Goal: Transaction & Acquisition: Subscribe to service/newsletter

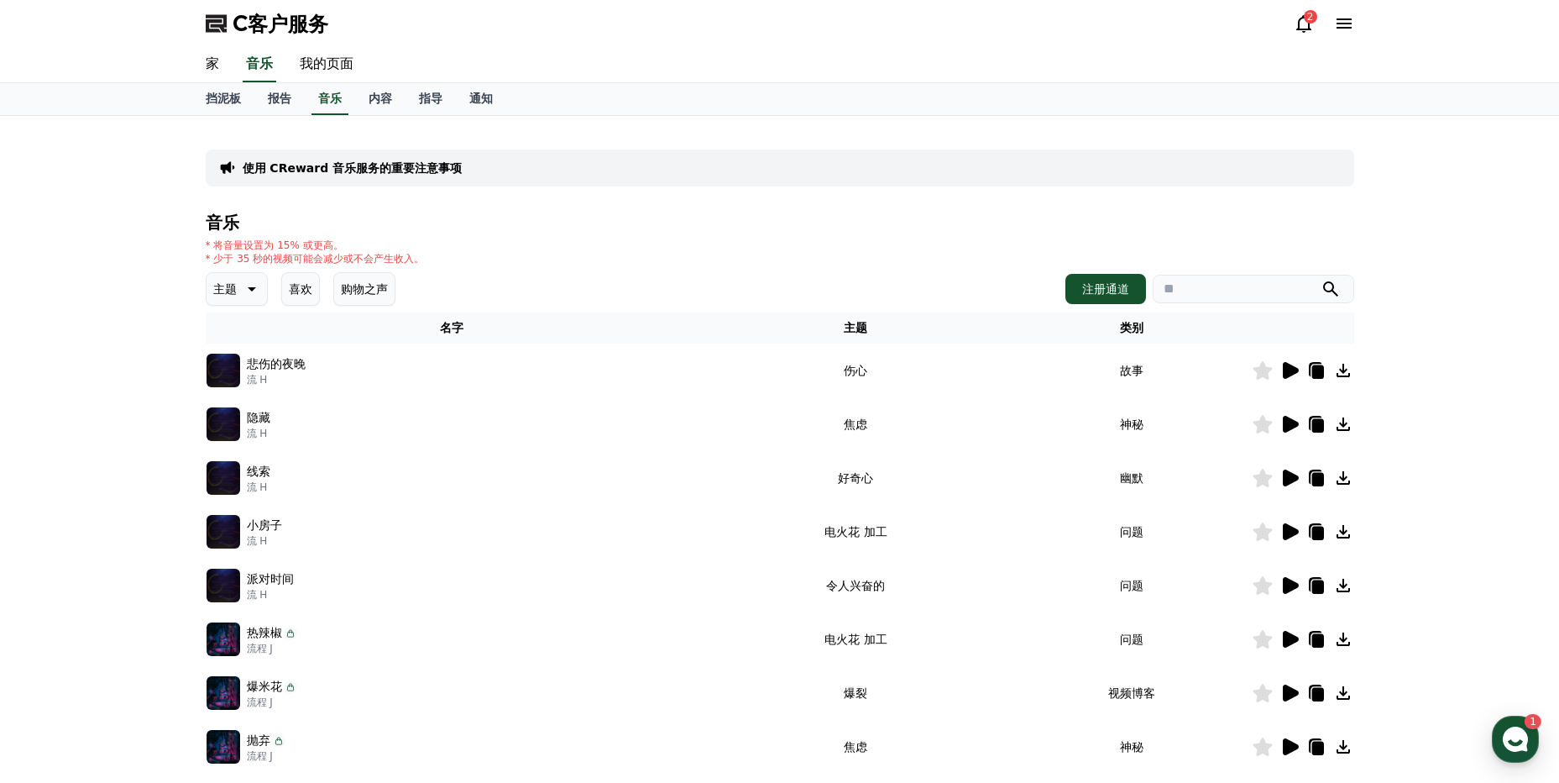
click at [1317, 371] on icon at bounding box center [1318, 371] width 12 height 13
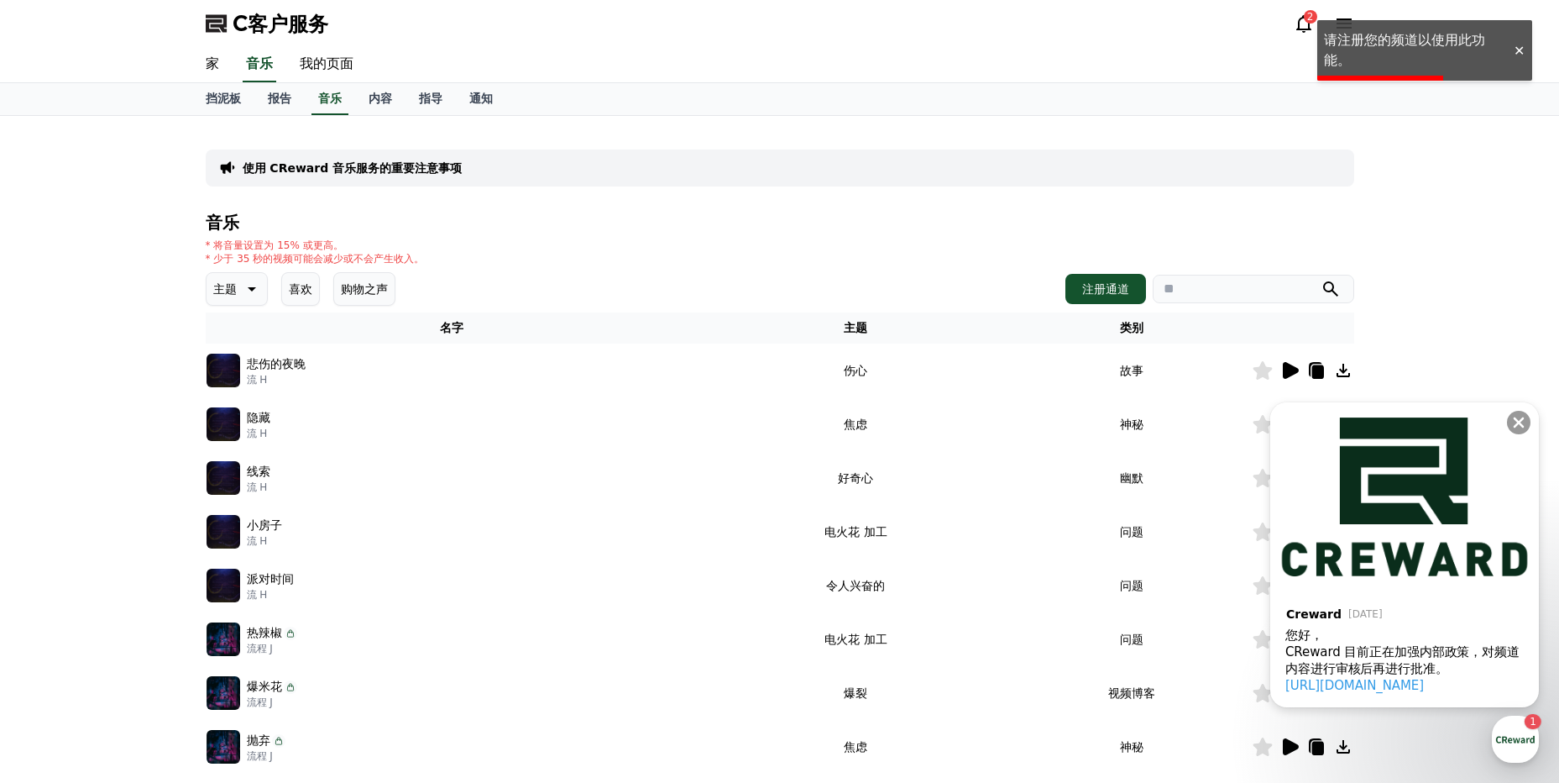
click at [1317, 364] on icon at bounding box center [1317, 370] width 20 height 20
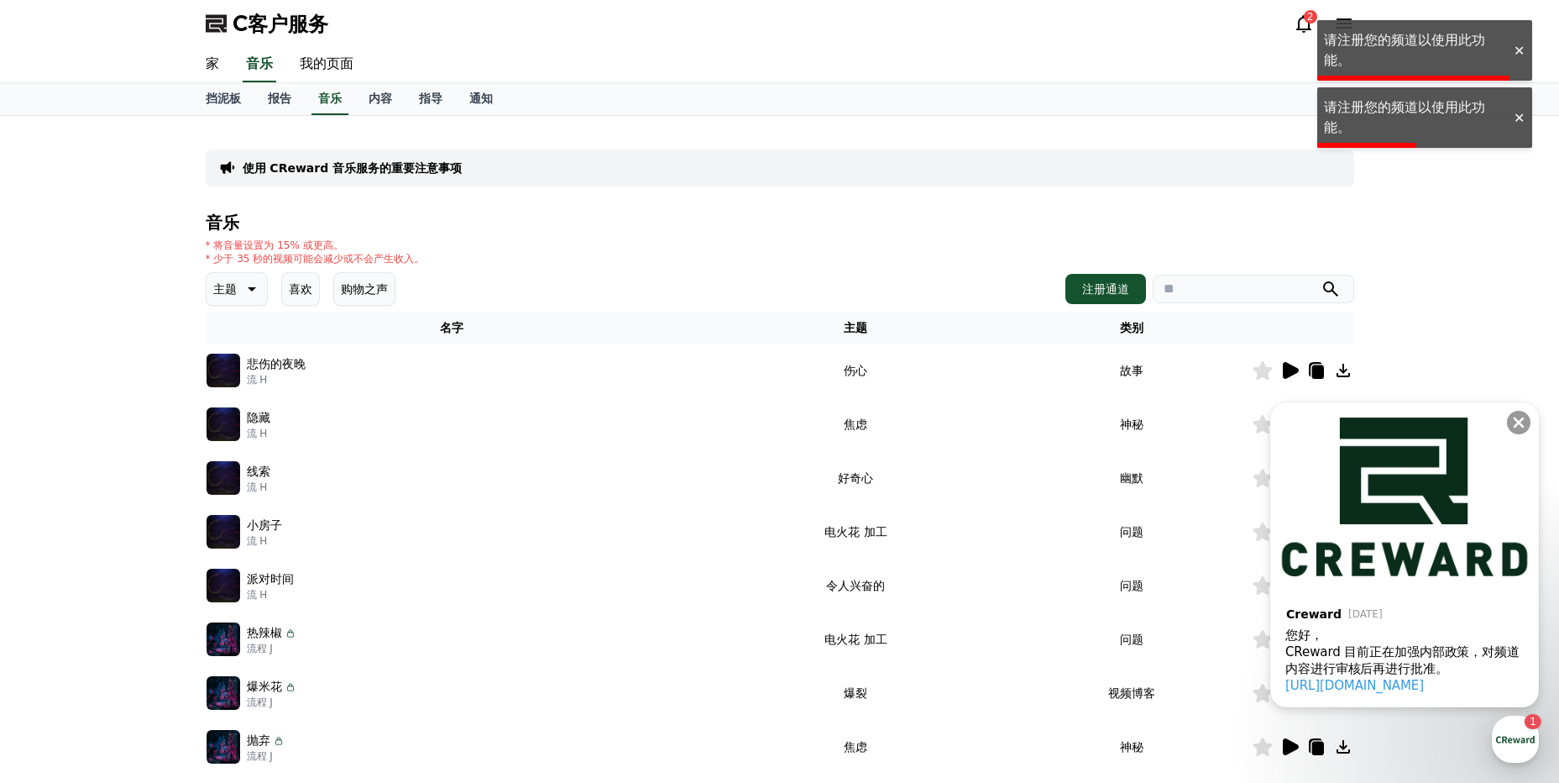
click at [526, 389] on td "悲伤的夜晚 流 H" at bounding box center [453, 370] width 494 height 54
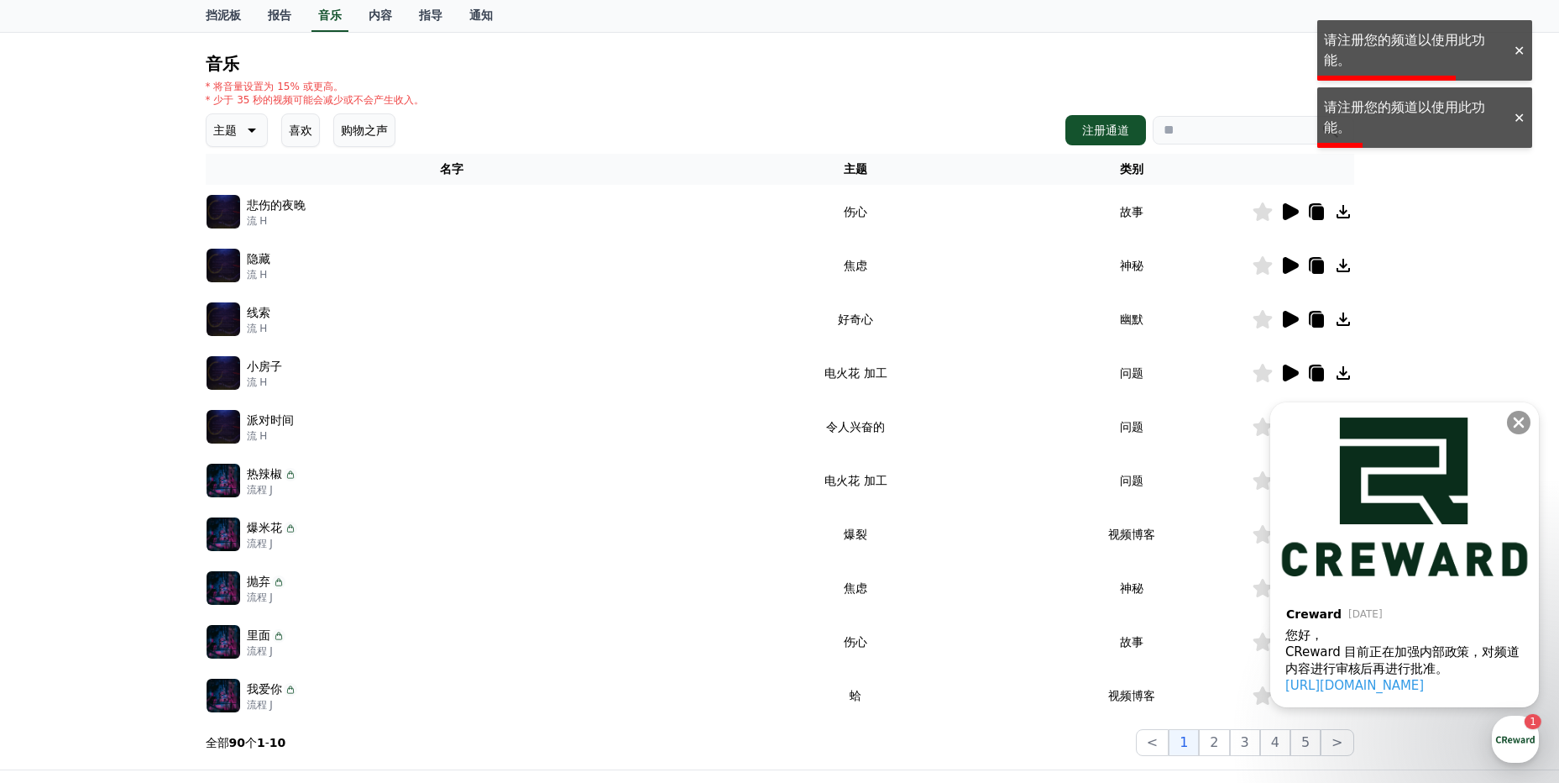
scroll to position [354, 0]
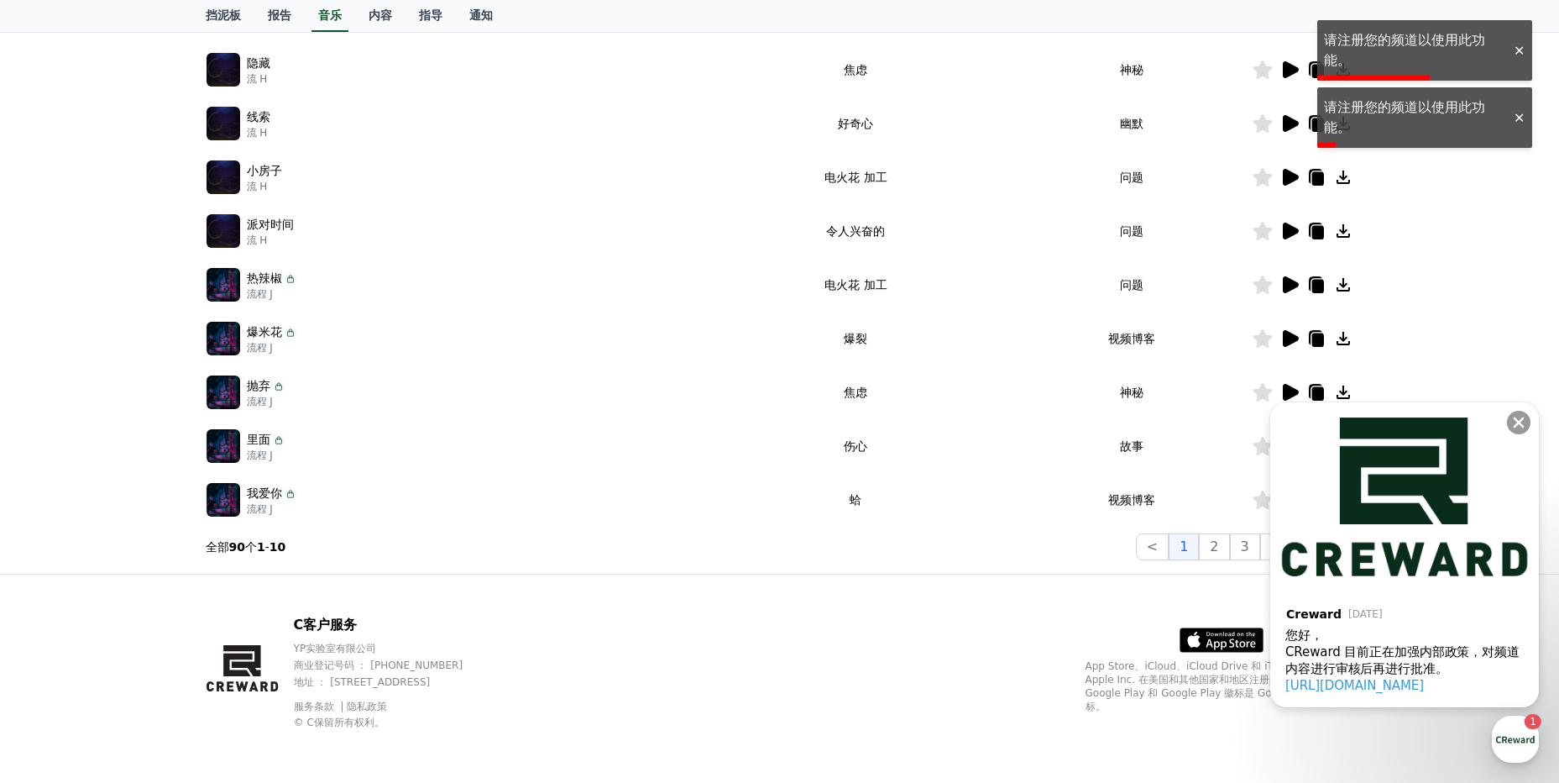
drag, startPoint x: 1518, startPoint y: 427, endPoint x: 1439, endPoint y: 411, distance: 80.5
click at [1518, 427] on icon at bounding box center [1519, 422] width 17 height 17
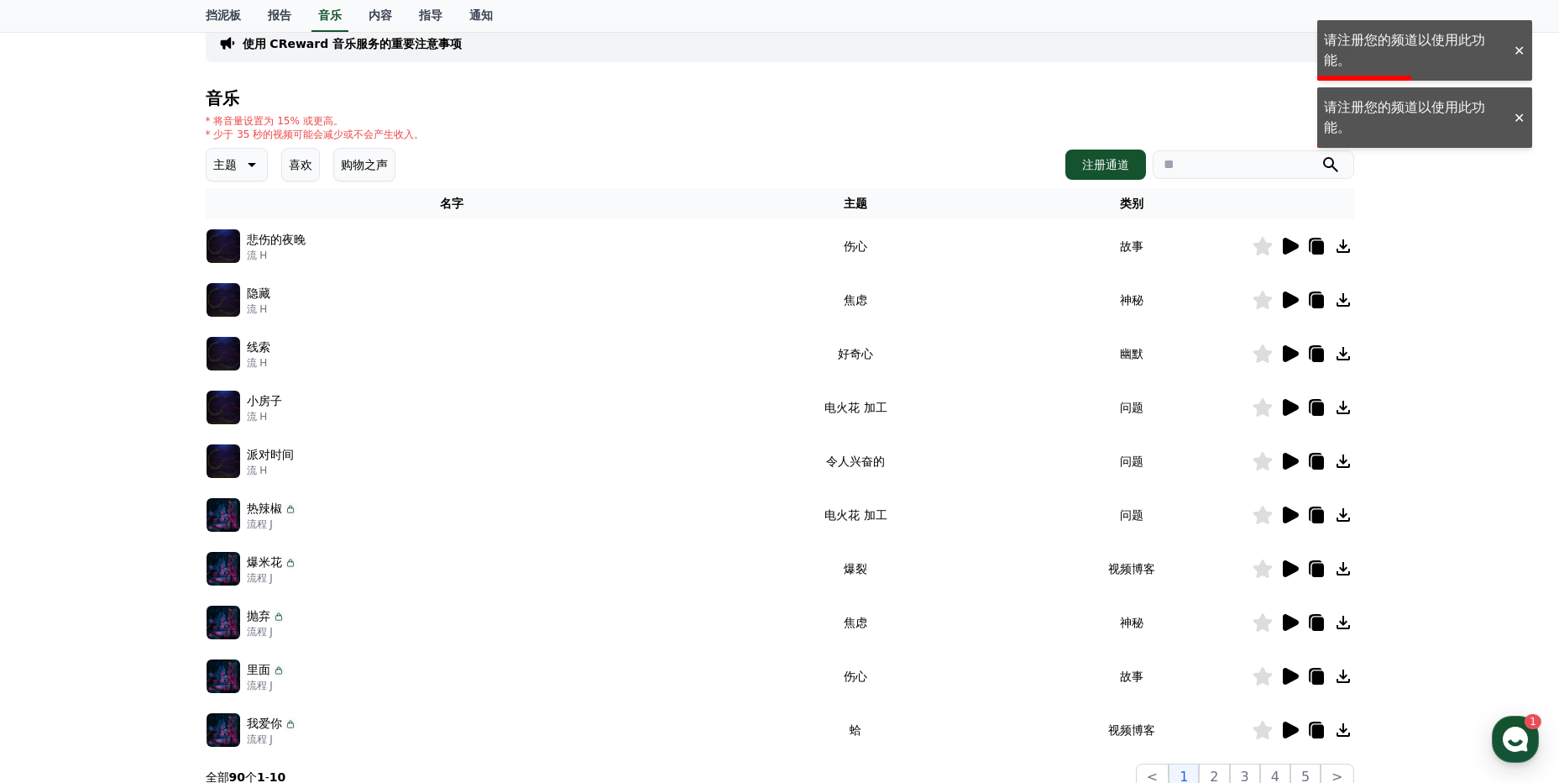
scroll to position [102, 0]
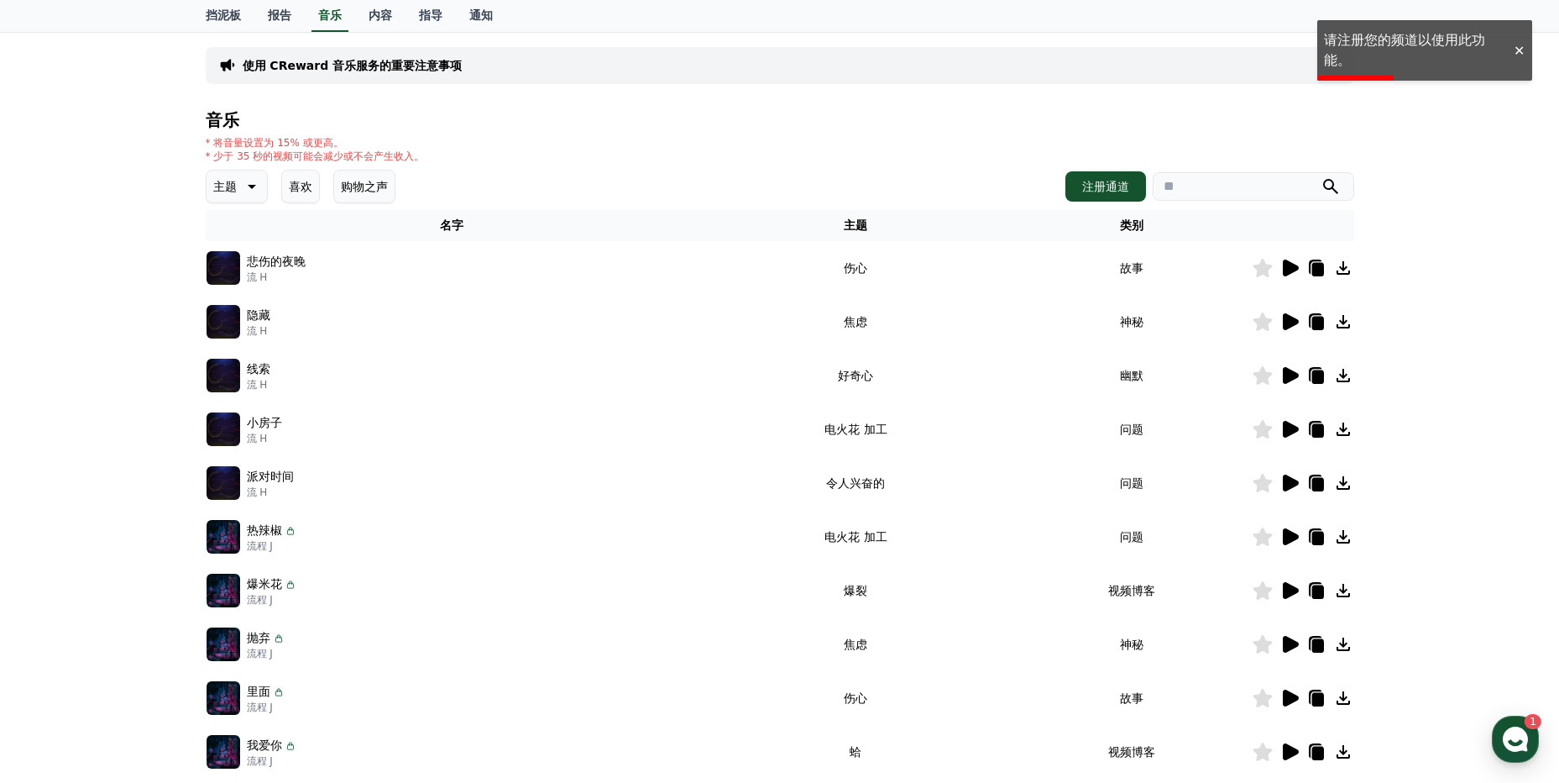
click at [280, 505] on td "派对时间 流 H" at bounding box center [453, 483] width 494 height 54
click at [262, 485] on p "流 H" at bounding box center [270, 491] width 47 height 13
click at [235, 477] on img at bounding box center [224, 483] width 34 height 34
drag, startPoint x: 233, startPoint y: 310, endPoint x: 228, endPoint y: 291, distance: 19.8
click at [233, 308] on img at bounding box center [224, 322] width 34 height 34
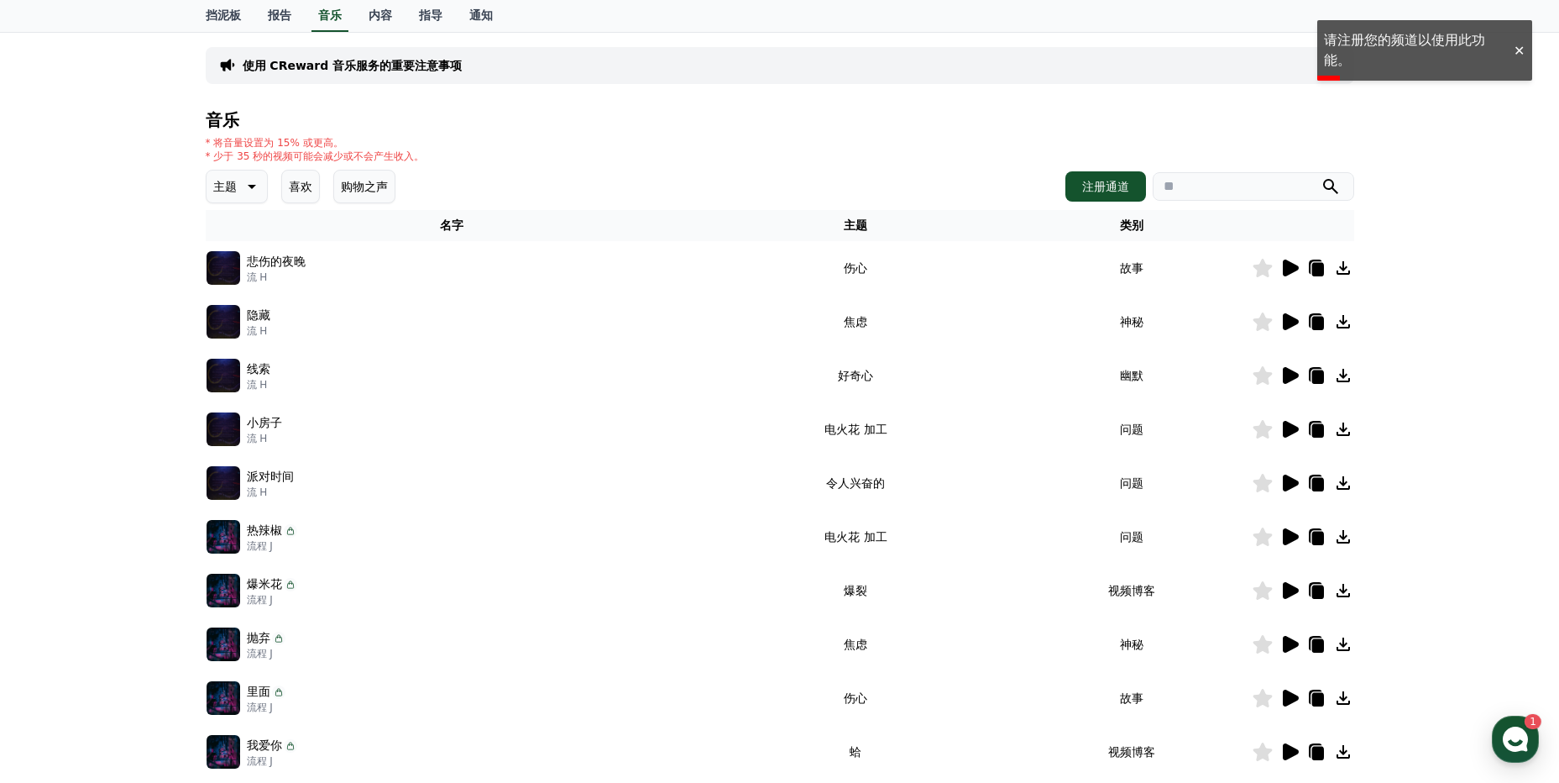
click at [226, 275] on img at bounding box center [224, 268] width 34 height 34
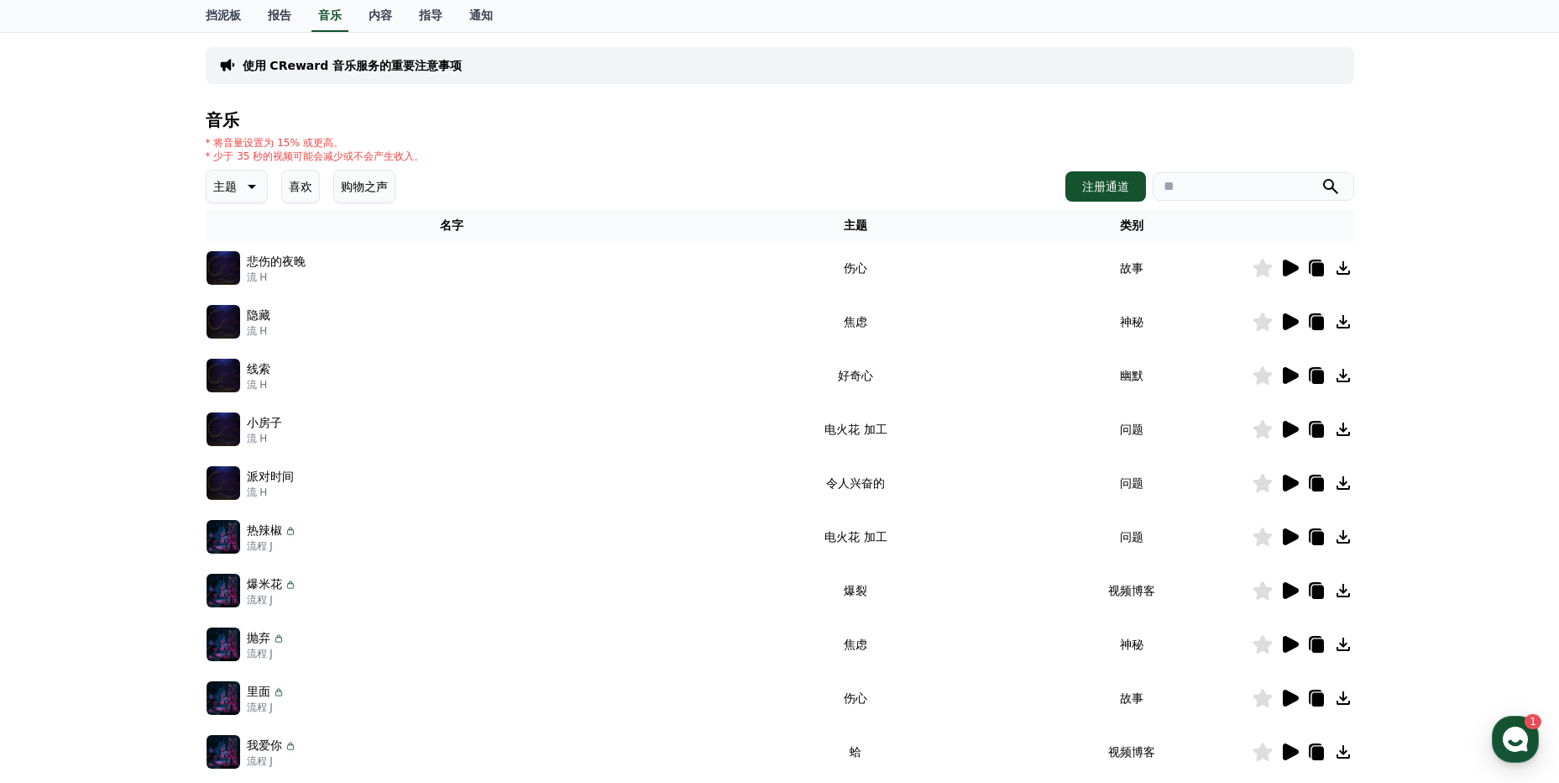
click at [197, 261] on div "使用 CReward 音乐服务的重要注意事项 音乐 * 将音量设置为 15% 或更高。 * 少于 35 秒的视频可能会减少或不会产生收入。 主题 喜欢 购物之…" at bounding box center [780, 419] width 1176 height 812
click at [217, 254] on img at bounding box center [224, 268] width 34 height 34
click at [218, 254] on img at bounding box center [224, 268] width 34 height 34
click at [233, 176] on p "主题" at bounding box center [225, 187] width 24 height 24
click at [590, 143] on div "* 将音量设置为 15% 或更高。 * 少于 35 秒的视频可能会减少或不会产生收入。" at bounding box center [780, 149] width 1149 height 27
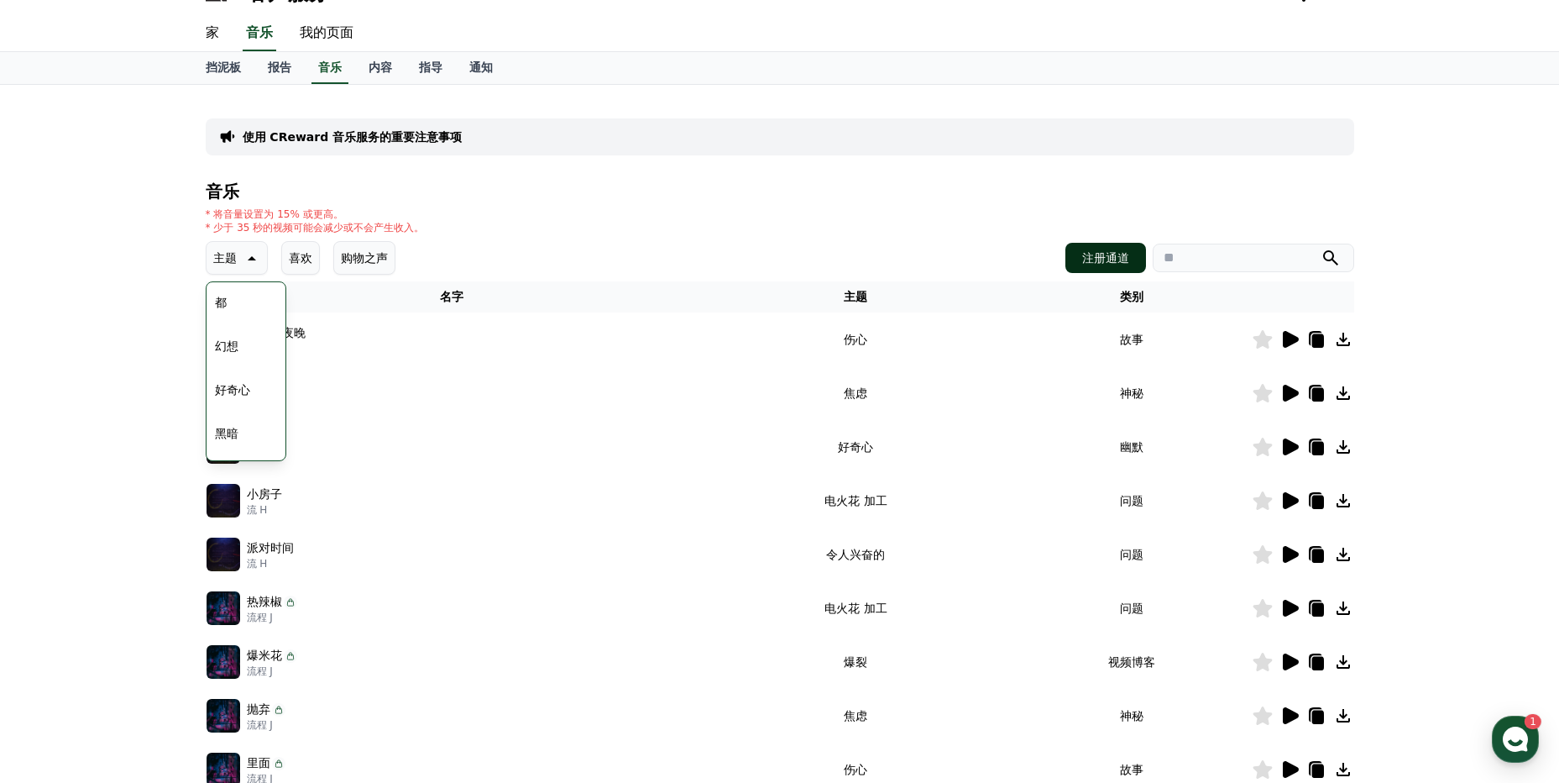
scroll to position [18, 0]
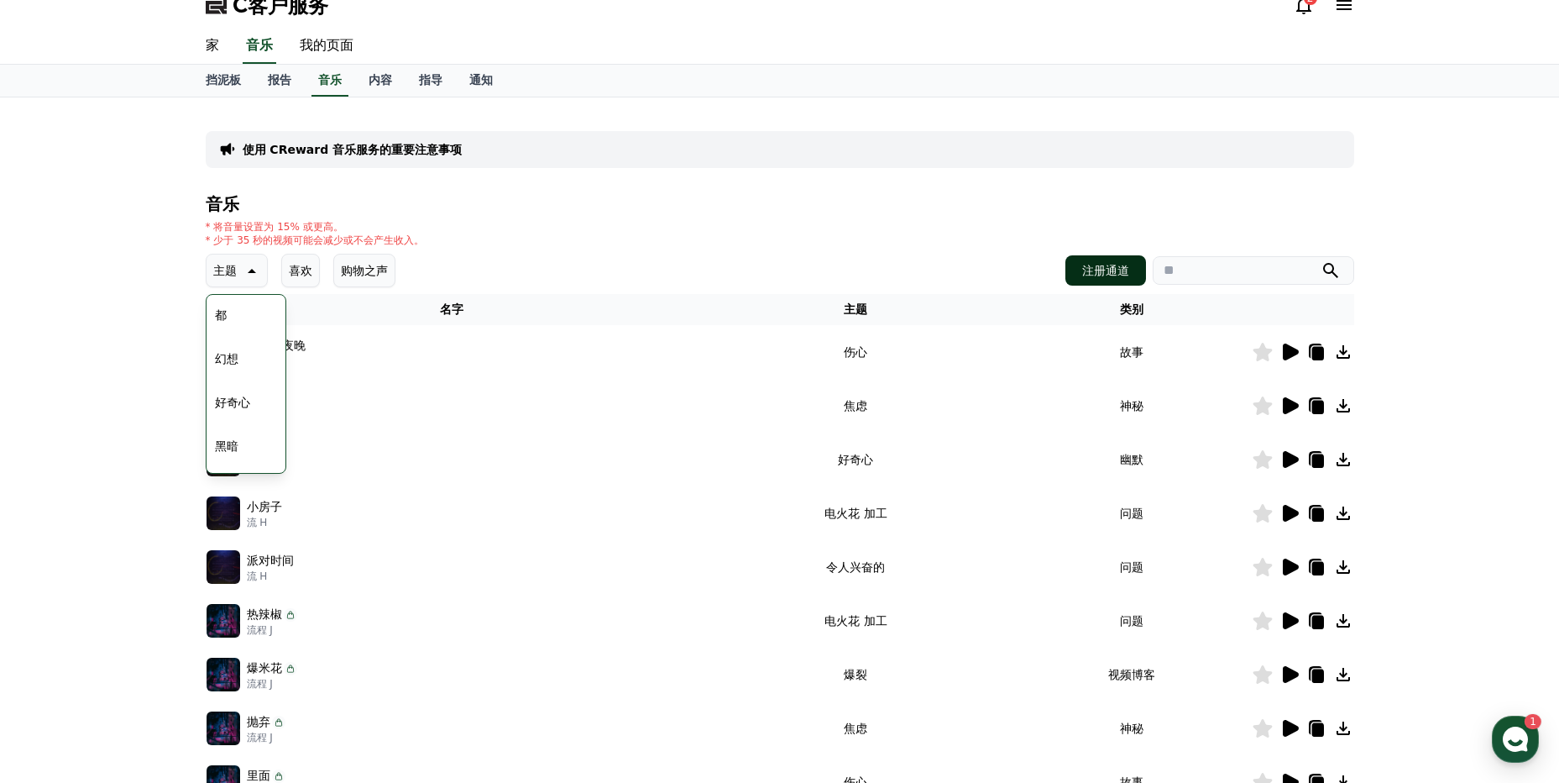
click at [1103, 278] on font "注册通道" at bounding box center [1105, 270] width 47 height 17
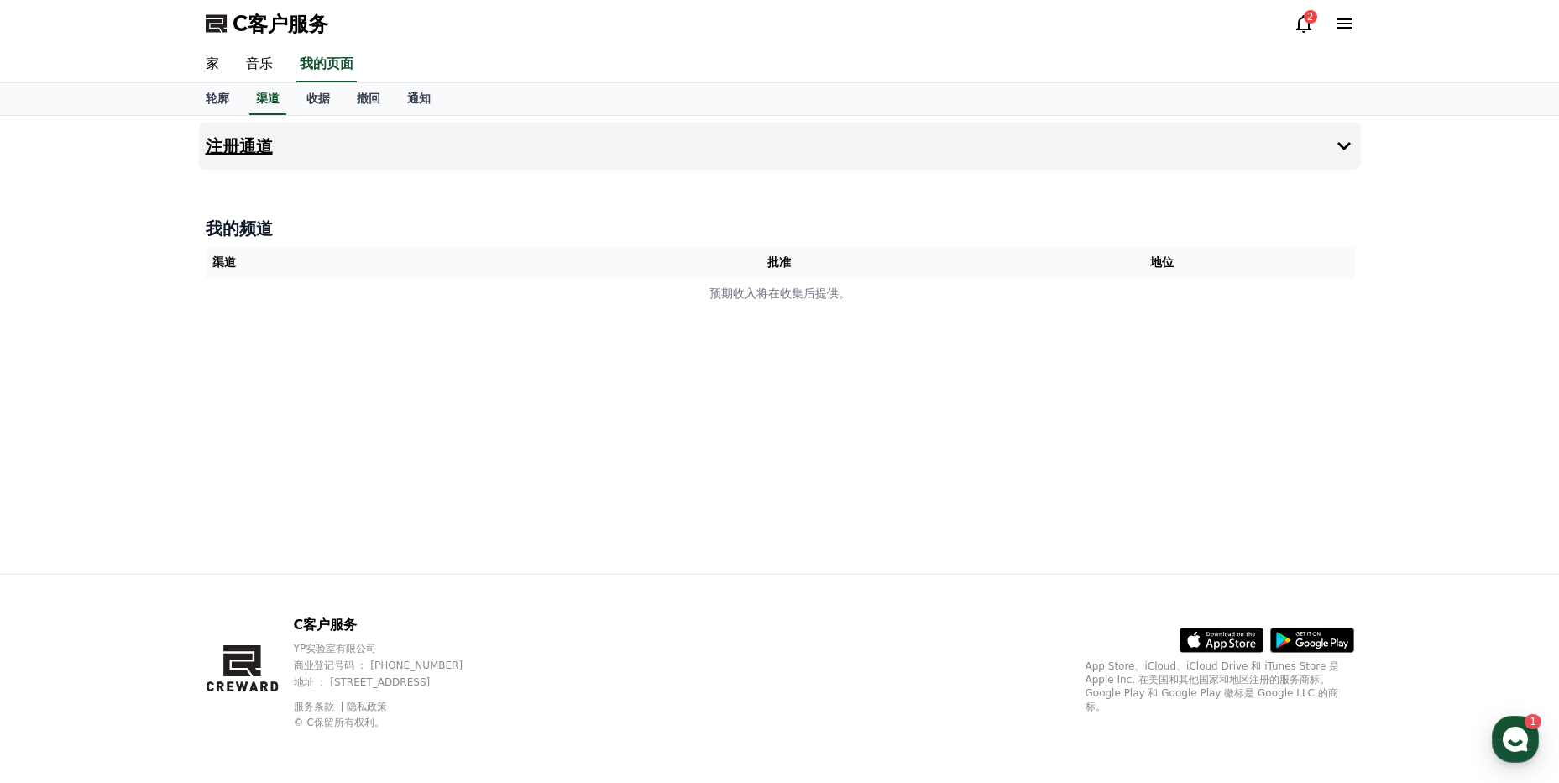
click at [383, 143] on button "注册通道" at bounding box center [780, 146] width 1162 height 47
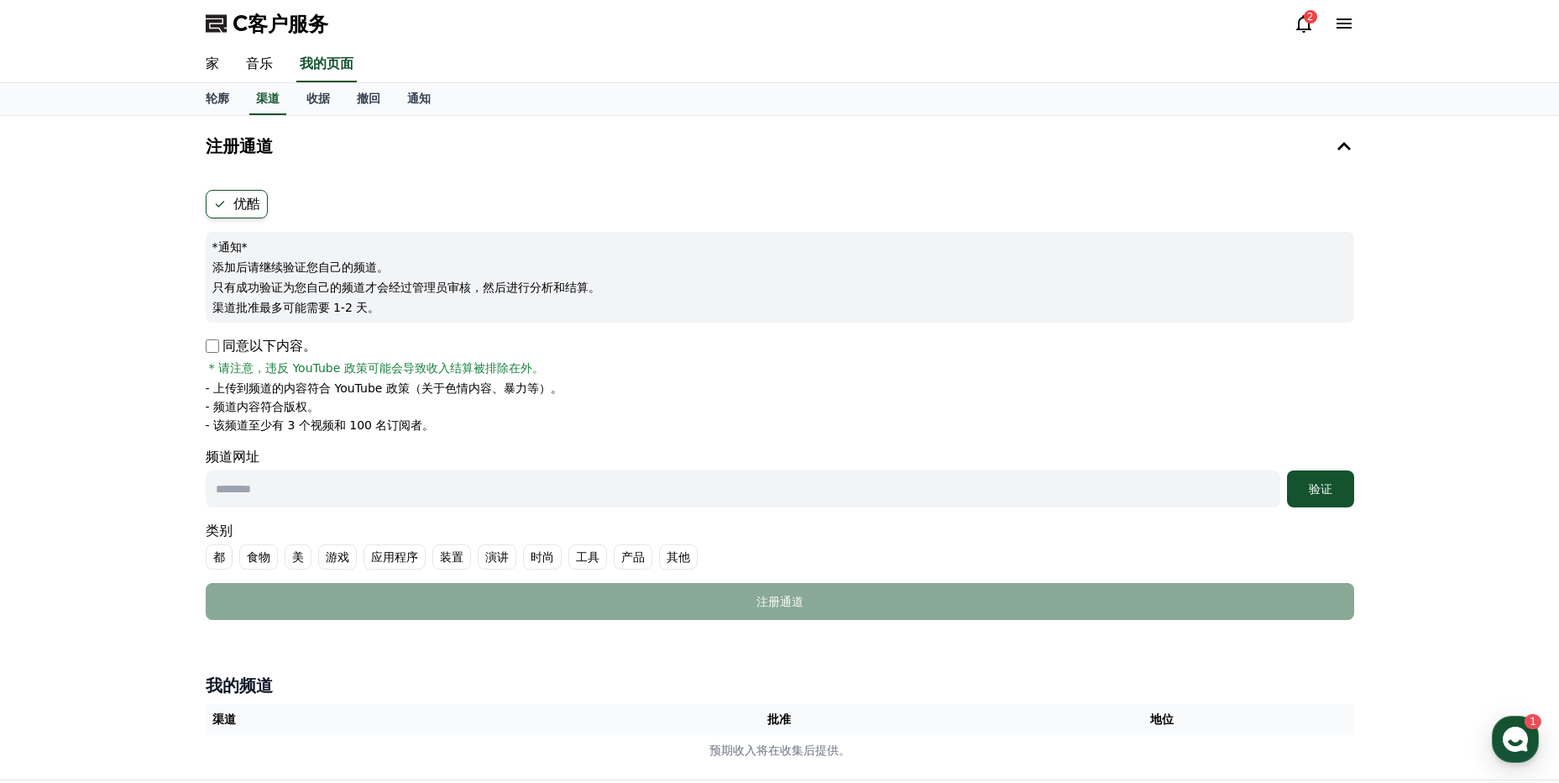
click at [214, 204] on icon at bounding box center [219, 203] width 13 height 13
